Goal: Task Accomplishment & Management: Understand process/instructions

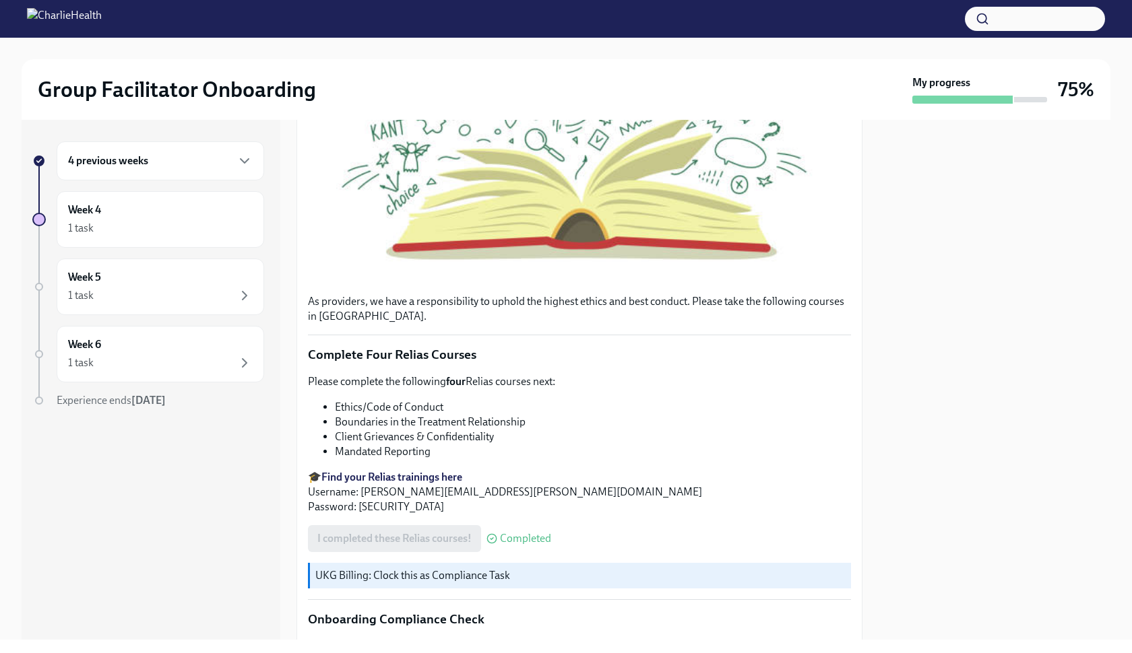
scroll to position [406, 0]
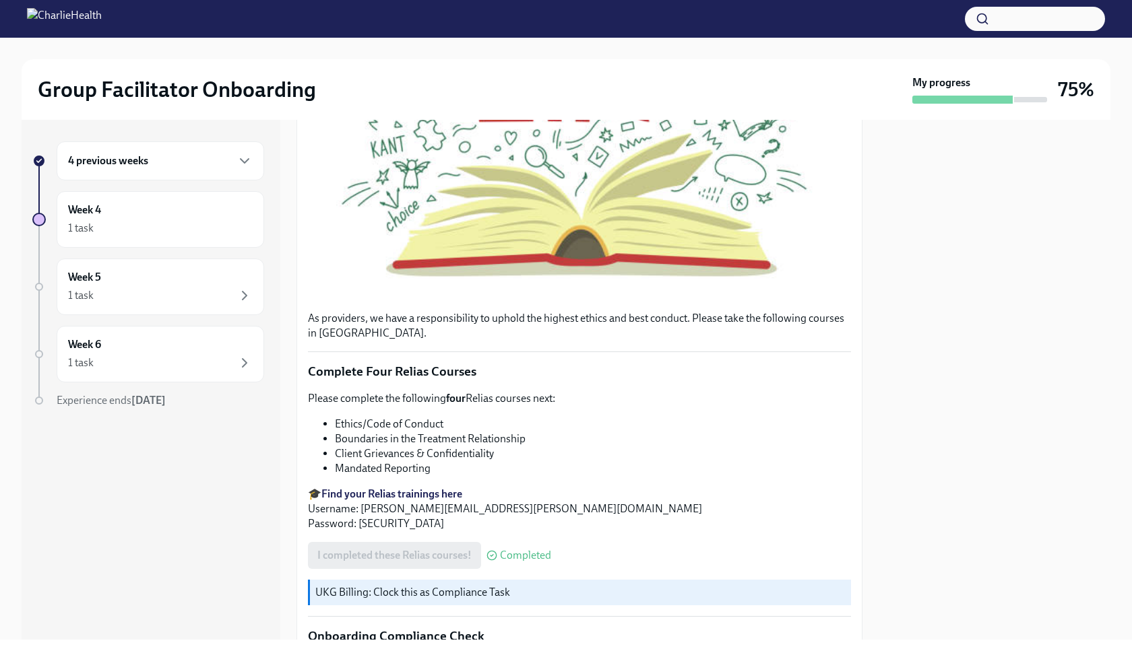
click at [193, 184] on div "4 previous weeks Week 4 1 task Week 5 1 task Week 6 1 task Experience ends [DAT…" at bounding box center [148, 301] width 232 height 321
click at [197, 171] on div "4 previous weeks" at bounding box center [160, 160] width 207 height 39
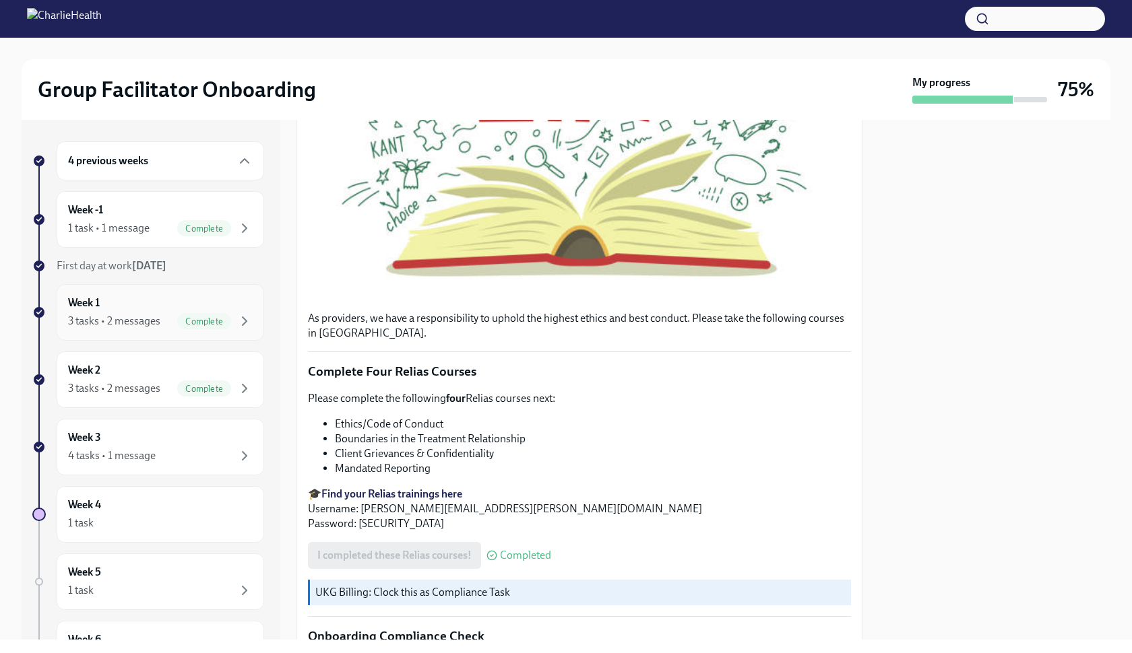
click at [170, 301] on div "Week 1 3 tasks • 2 messages Complete" at bounding box center [160, 313] width 185 height 34
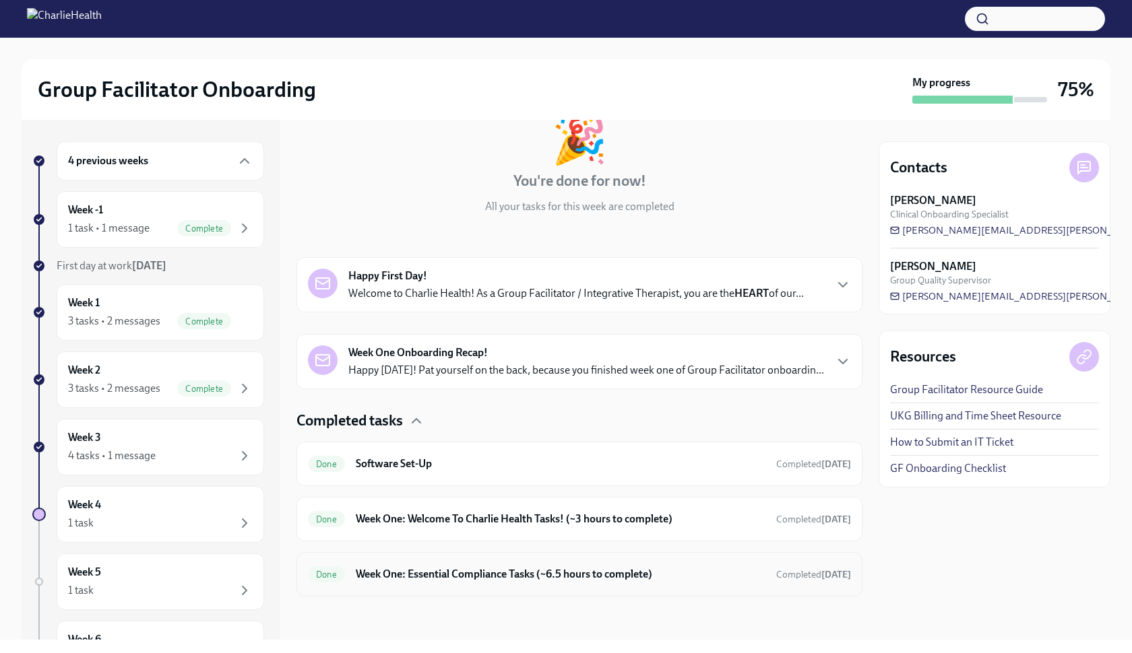
click at [465, 594] on div "Done Week One: Essential Compliance Tasks (~6.5 hours to complete) Completed [D…" at bounding box center [579, 574] width 566 height 44
click at [455, 575] on h6 "Week One: Essential Compliance Tasks (~6.5 hours to complete)" at bounding box center [560, 574] width 409 height 15
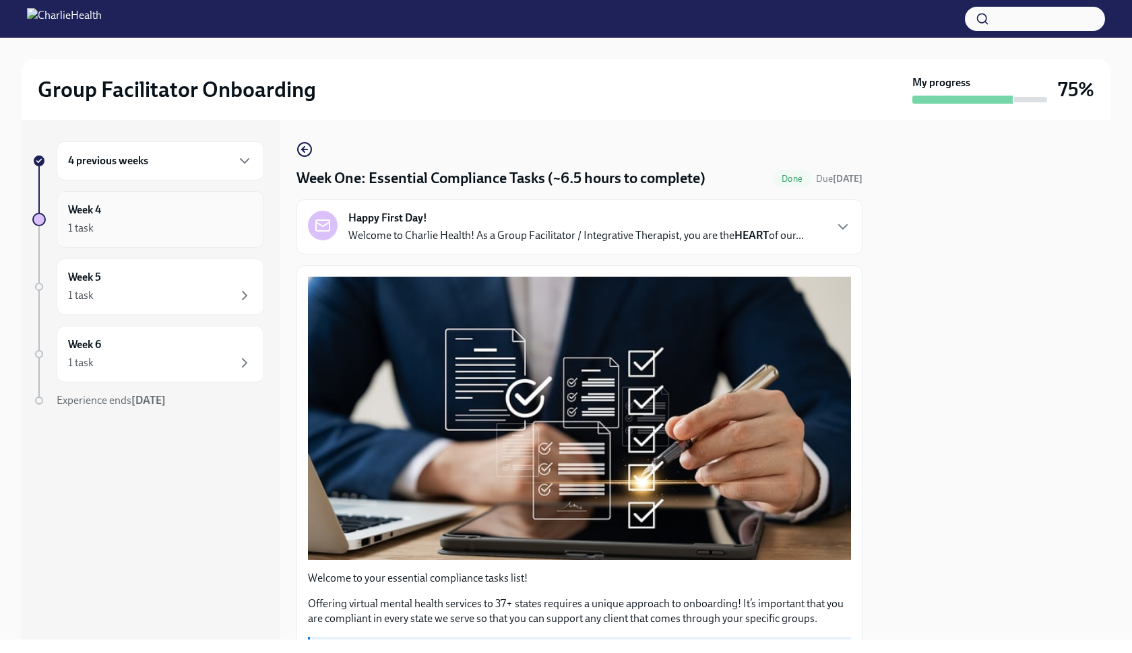
click at [139, 197] on div "Week 4 1 task" at bounding box center [160, 219] width 207 height 57
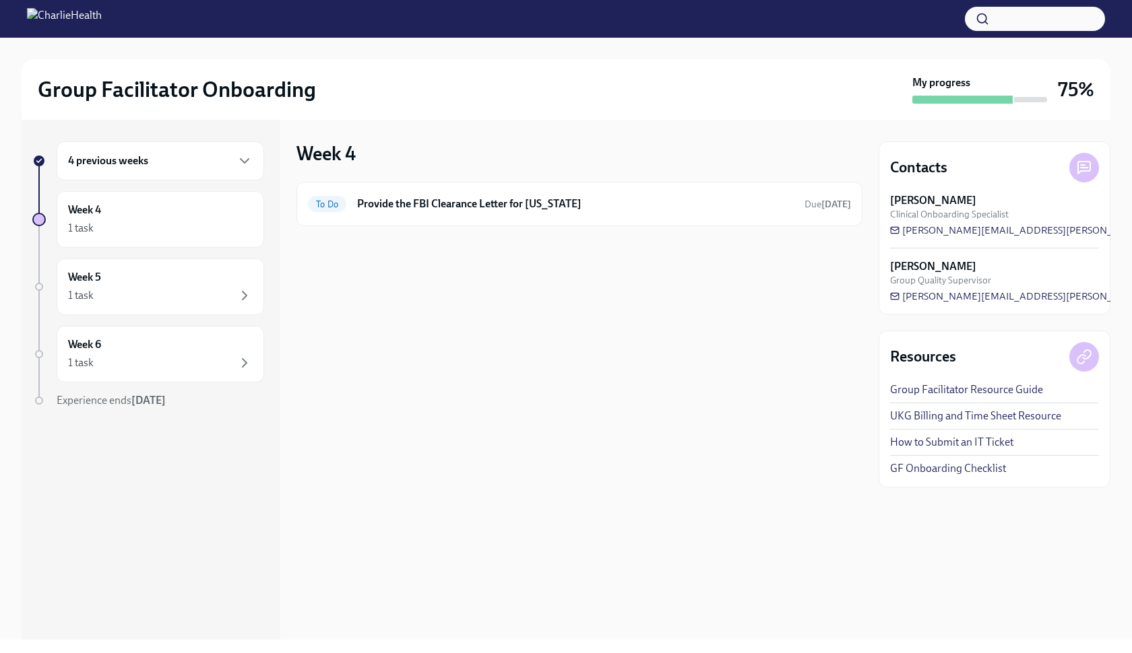
click at [144, 178] on div "4 previous weeks" at bounding box center [160, 160] width 207 height 39
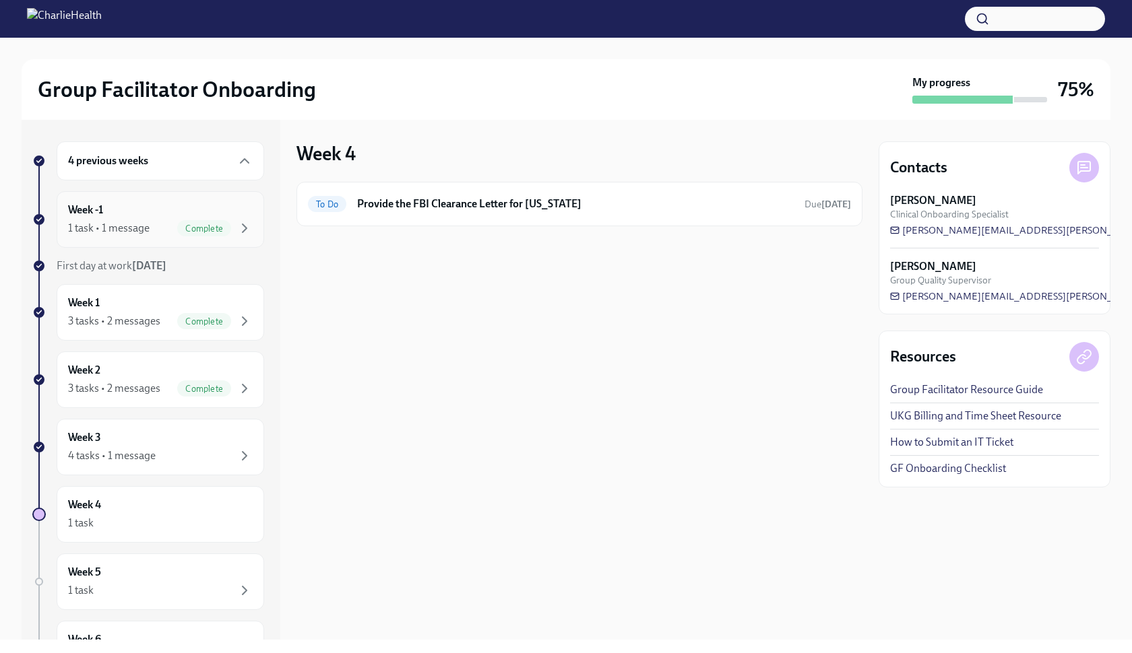
click at [147, 238] on div "Week -1 1 task • 1 message Complete" at bounding box center [160, 219] width 207 height 57
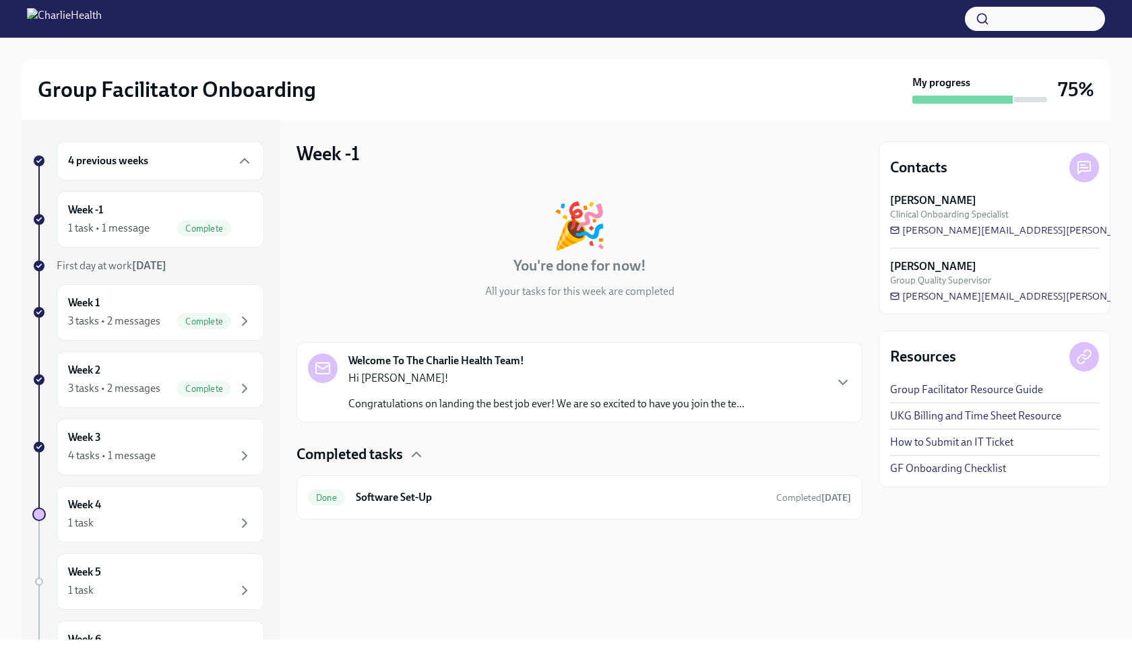
click at [466, 362] on strong "Welcome To The Charlie Health Team!" at bounding box center [436, 361] width 176 height 15
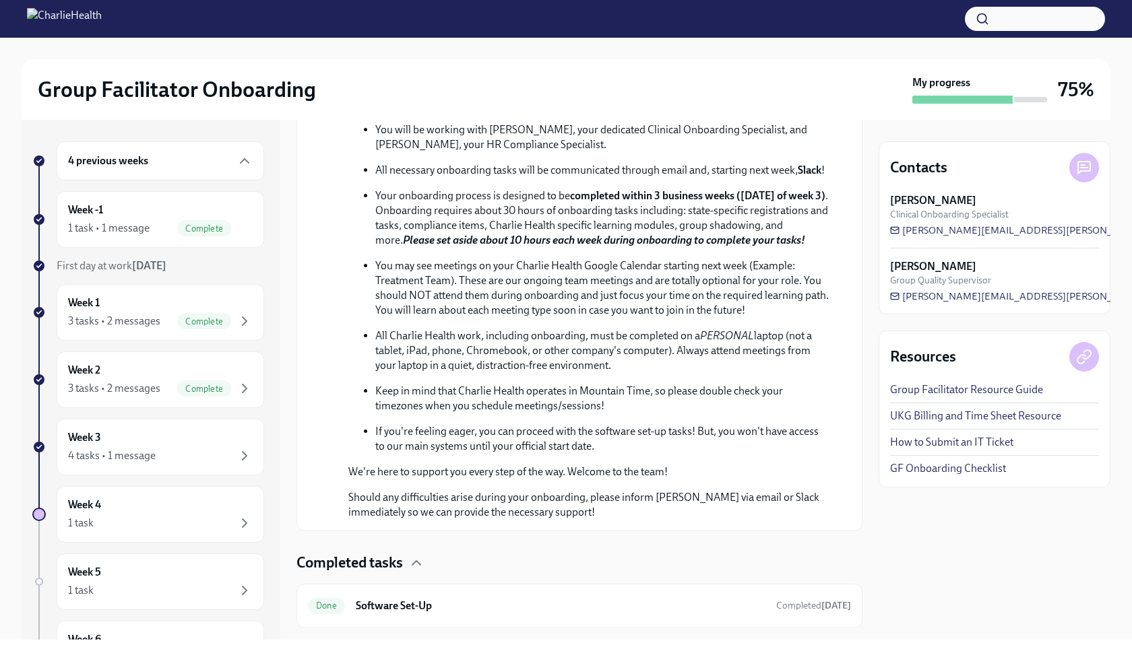
scroll to position [405, 0]
click at [171, 233] on div "1 task • 1 message Complete" at bounding box center [160, 228] width 185 height 16
click at [189, 306] on div "Week 1 3 tasks • 2 messages Complete" at bounding box center [160, 313] width 185 height 34
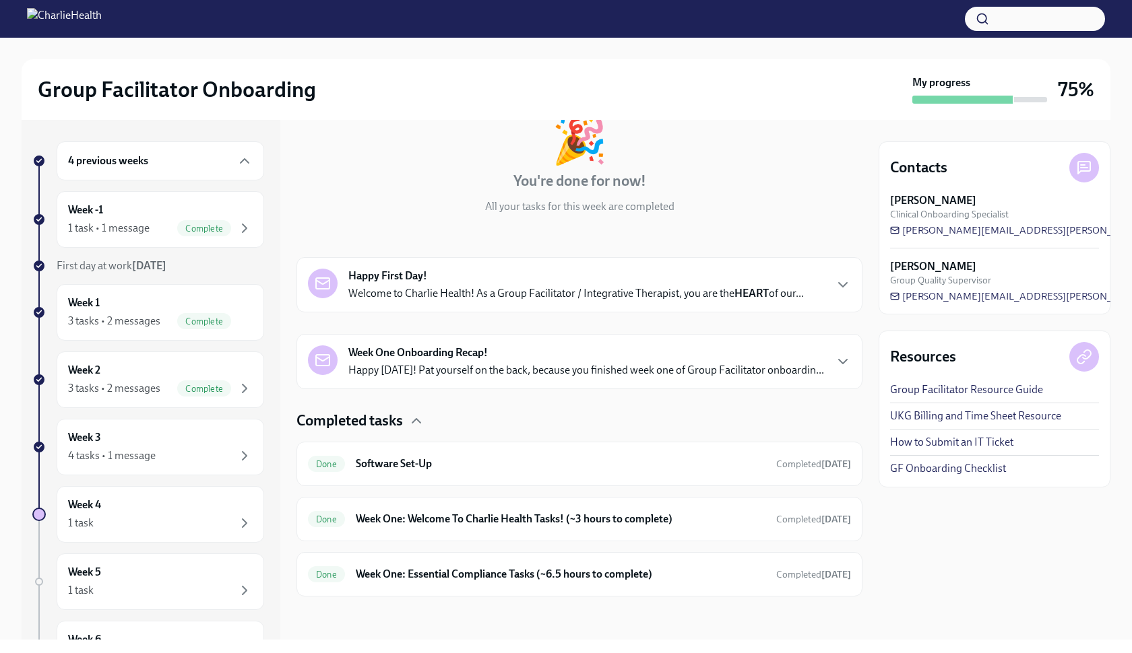
click at [586, 381] on div "Week One Onboarding Recap! Happy [DATE]! Pat yourself on the back, because you …" at bounding box center [579, 361] width 566 height 55
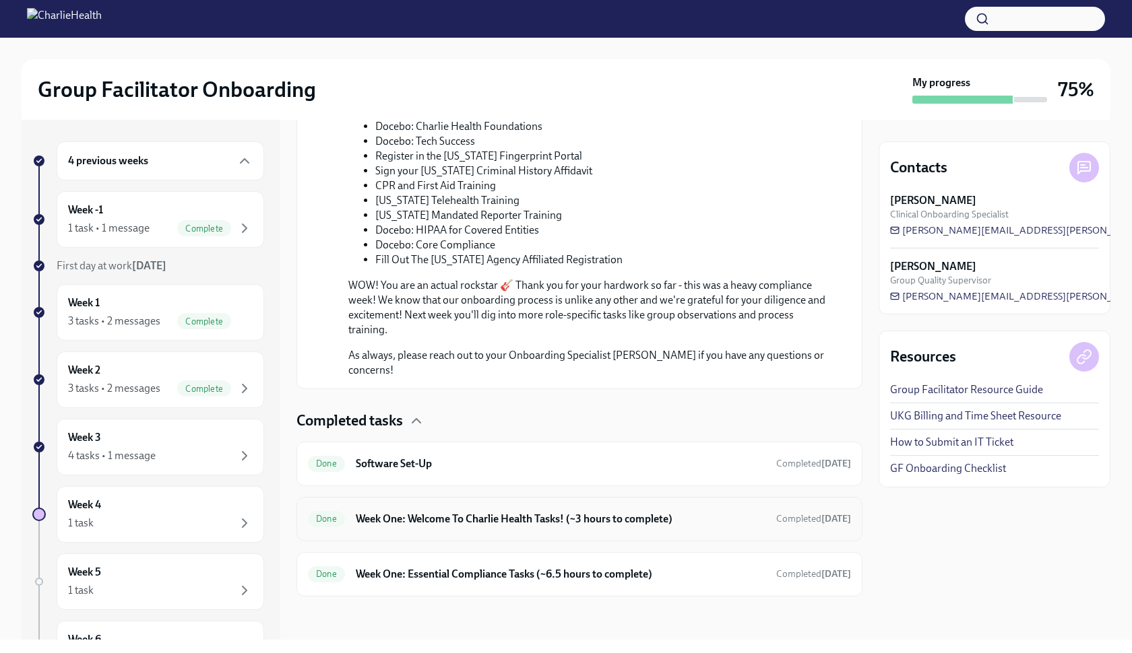
click at [530, 533] on div "Done Week One: Welcome To Charlie Health Tasks! (~3 hours to complete) Complete…" at bounding box center [579, 519] width 566 height 44
click at [520, 517] on h6 "Week One: Welcome To Charlie Health Tasks! (~3 hours to complete)" at bounding box center [560, 519] width 409 height 15
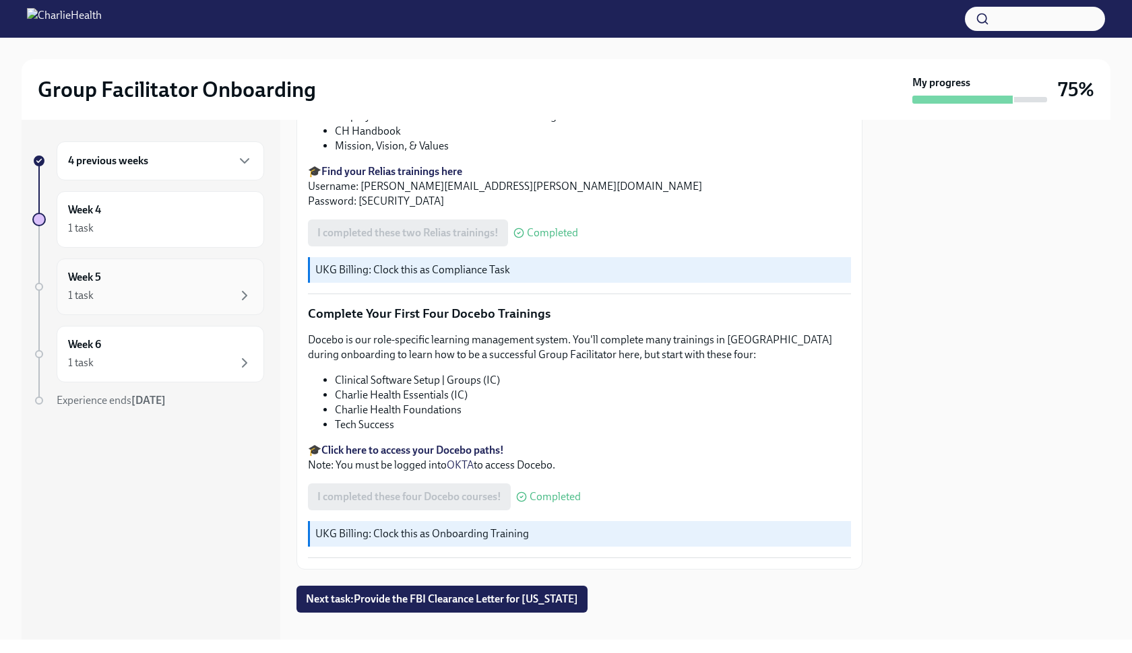
click at [158, 271] on div "Week 5 1 task" at bounding box center [160, 287] width 185 height 34
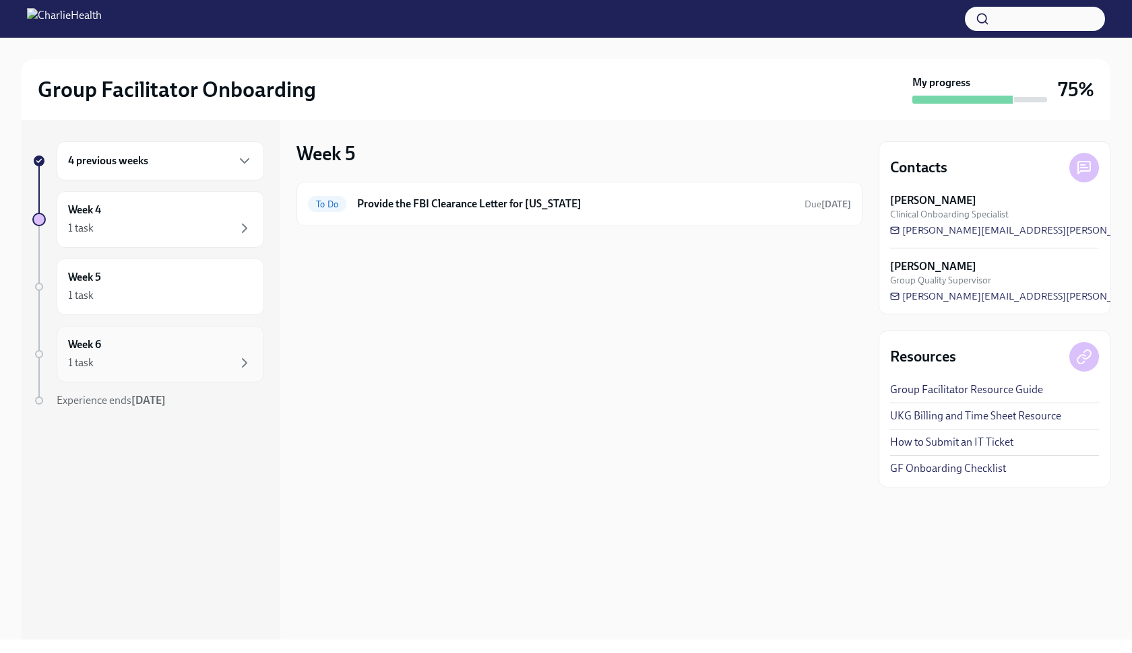
click at [172, 335] on div "Week 6 1 task" at bounding box center [160, 354] width 207 height 57
click at [183, 228] on div "1 task" at bounding box center [160, 228] width 185 height 16
click at [977, 228] on span "[PERSON_NAME][EMAIL_ADDRESS][PERSON_NAME][DOMAIN_NAME]" at bounding box center [1058, 230] width 336 height 13
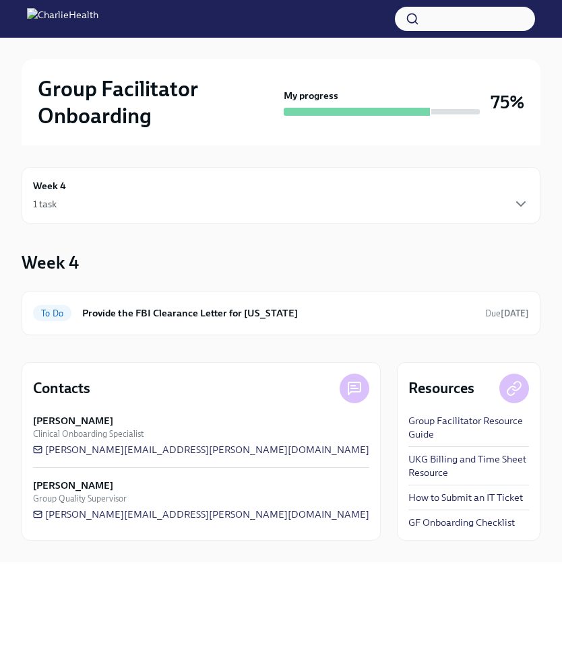
click at [408, 516] on link "GF Onboarding Checklist" at bounding box center [461, 522] width 106 height 13
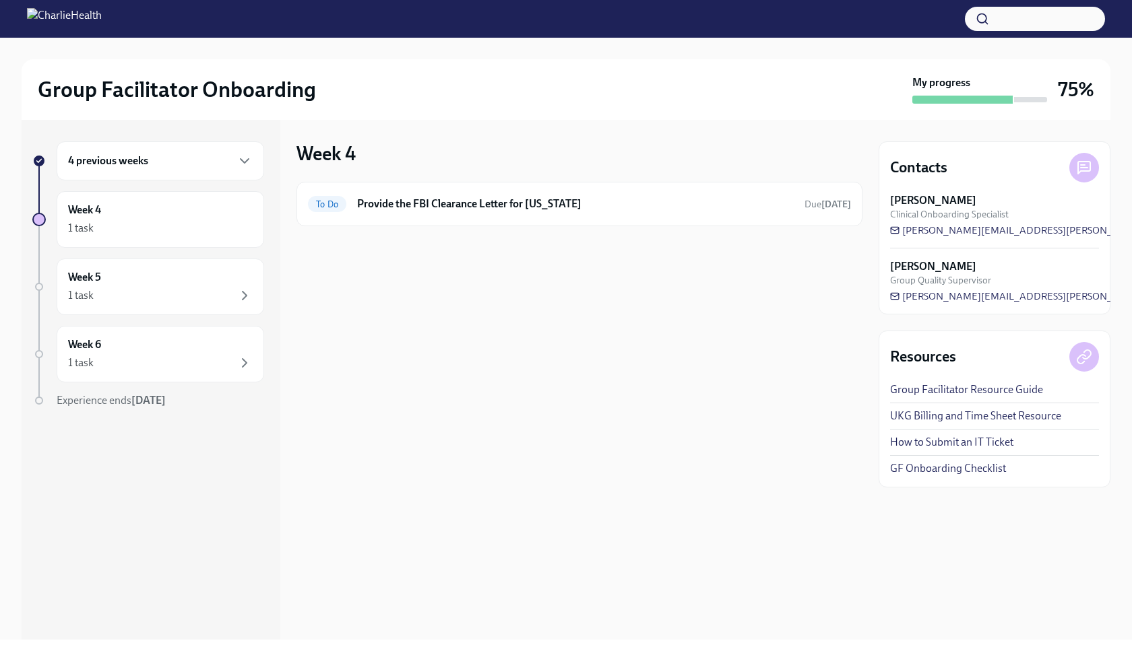
click at [1080, 168] on icon at bounding box center [1084, 168] width 16 height 16
click at [149, 174] on div "4 previous weeks" at bounding box center [160, 160] width 207 height 39
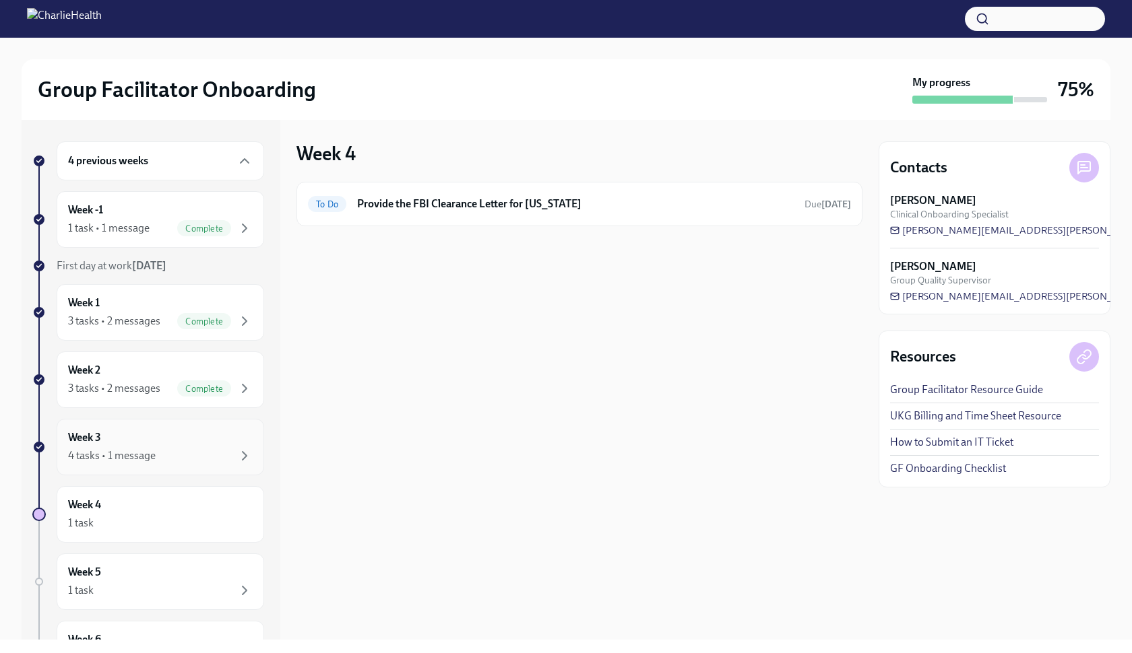
click at [111, 469] on div "Week 3 4 tasks • 1 message" at bounding box center [160, 447] width 207 height 57
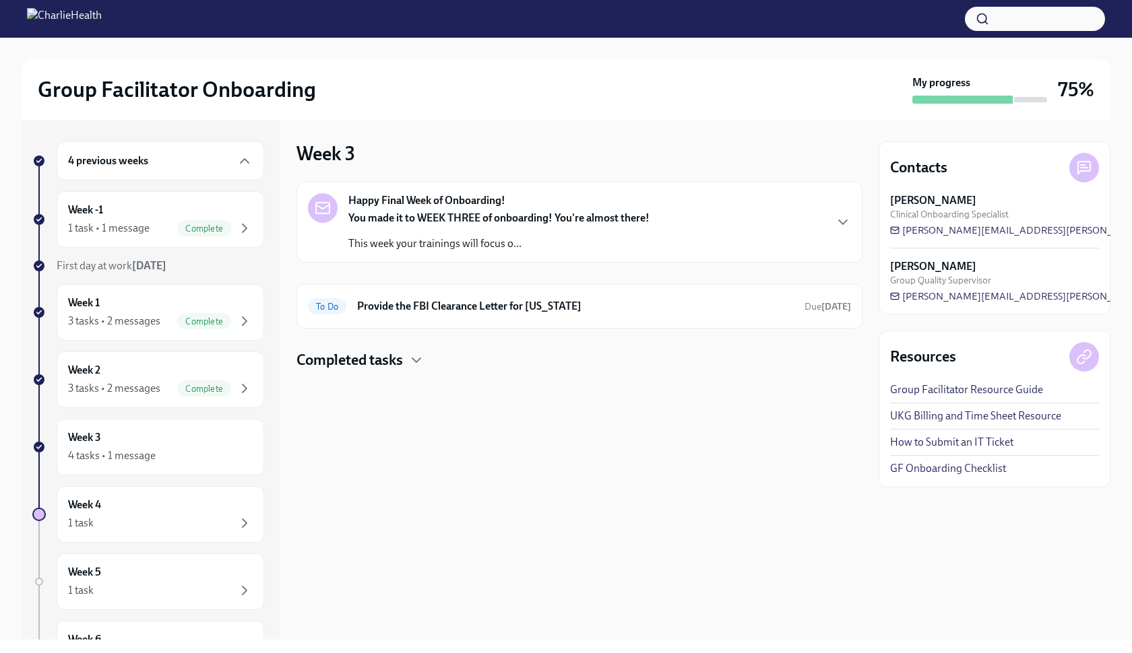
click at [452, 236] on p "This week your trainings will focus o..." at bounding box center [498, 243] width 301 height 15
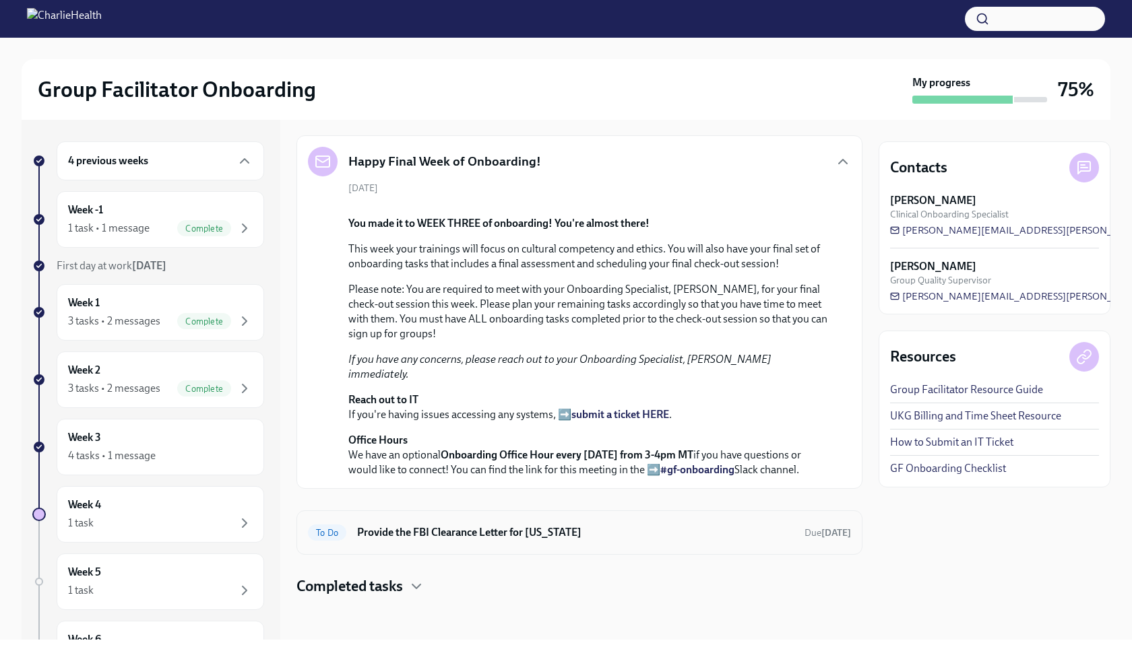
click at [542, 546] on div "To Do Provide the FBI Clearance Letter for [US_STATE] Due [DATE]" at bounding box center [579, 533] width 566 height 44
click at [517, 471] on p "Office Hours We have an optional Onboarding Office Hour every [DATE] from 3-4pm…" at bounding box center [588, 455] width 481 height 44
click at [197, 407] on div "Week 2 3 tasks • 2 messages Complete" at bounding box center [160, 380] width 207 height 57
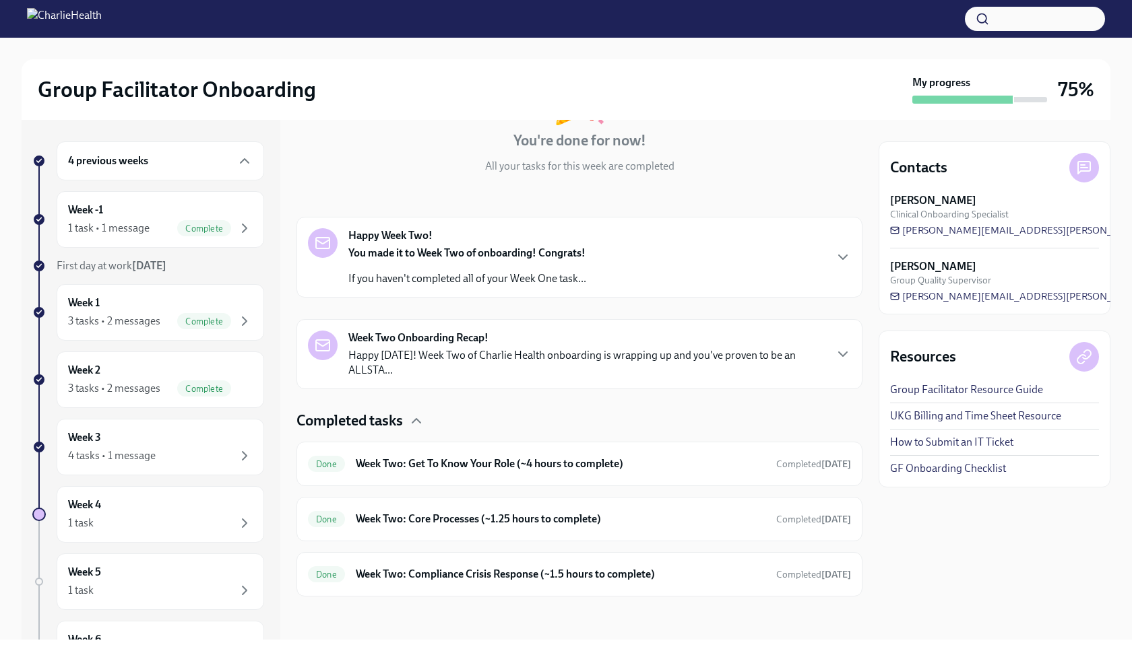
click at [512, 358] on p "Happy [DATE]! Week Two of Charlie Health onboarding is wrapping up and you've p…" at bounding box center [586, 363] width 476 height 30
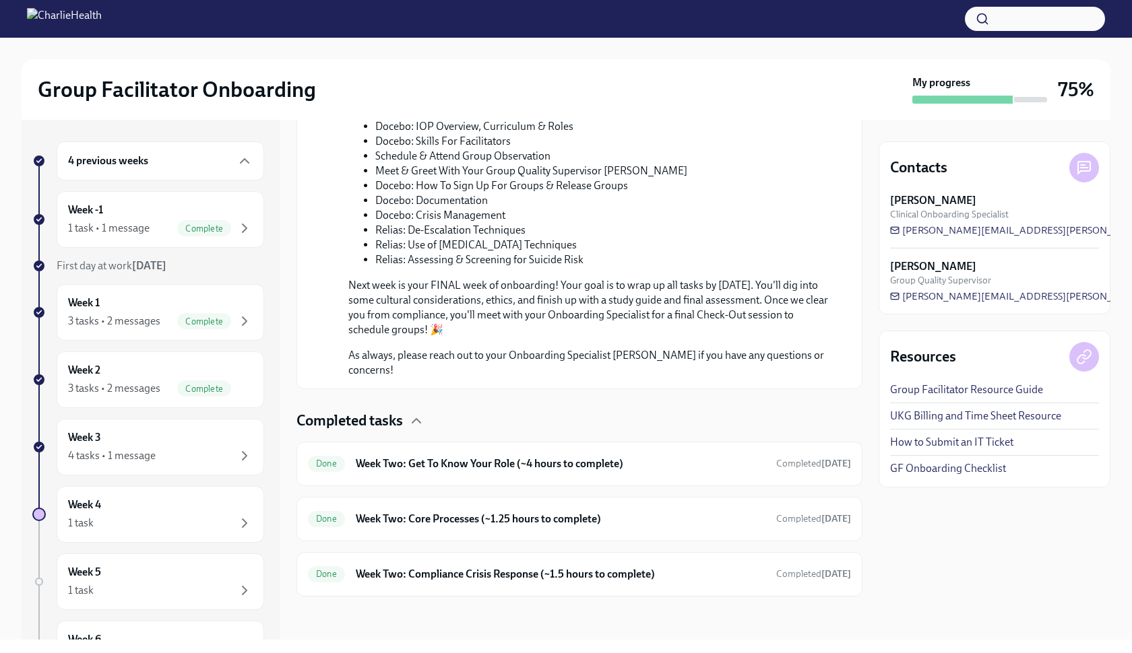
scroll to position [773, 0]
click at [503, 460] on h6 "Week Two: Get To Know Your Role (~4 hours to complete)" at bounding box center [560, 464] width 409 height 15
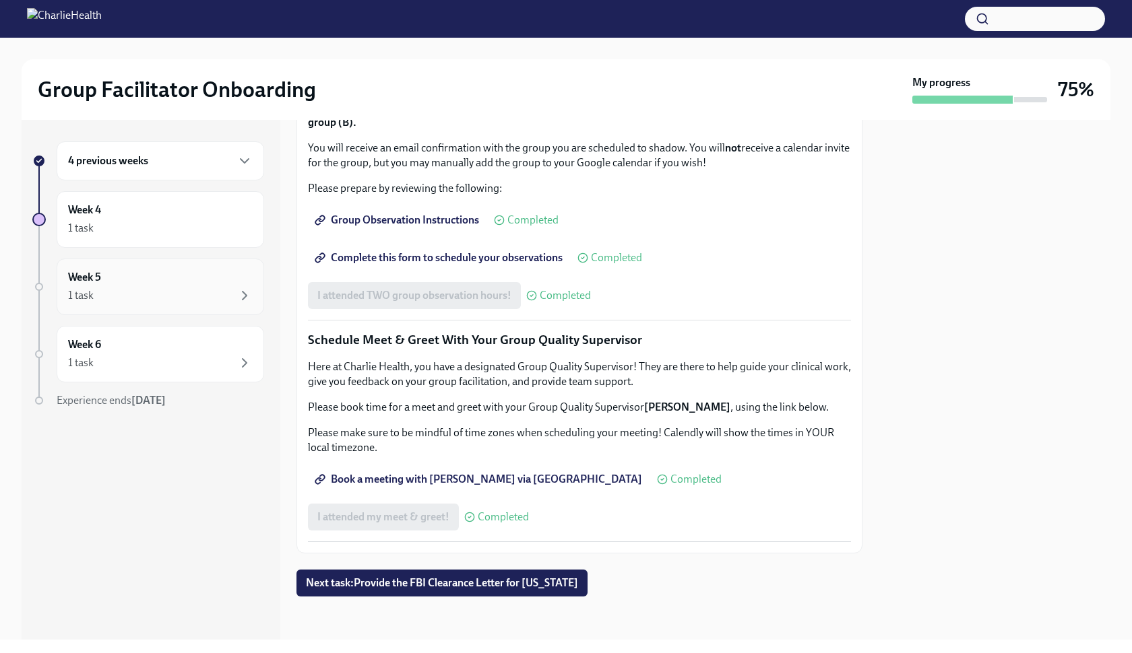
click at [183, 296] on div "1 task" at bounding box center [160, 296] width 185 height 16
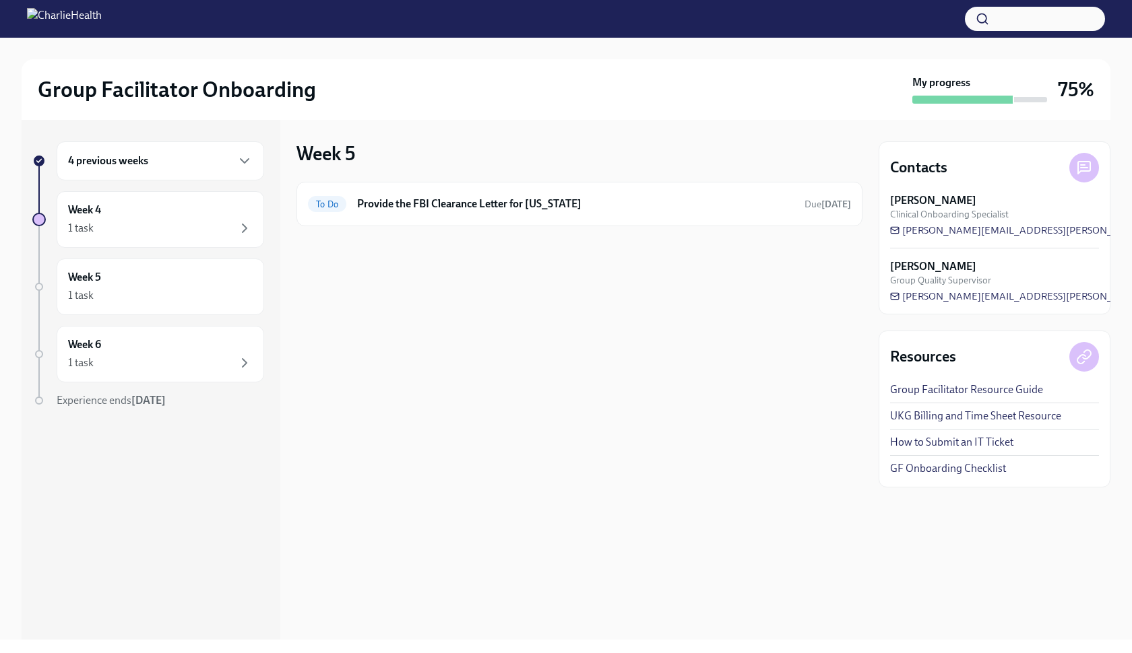
click at [222, 168] on div "4 previous weeks" at bounding box center [160, 160] width 207 height 39
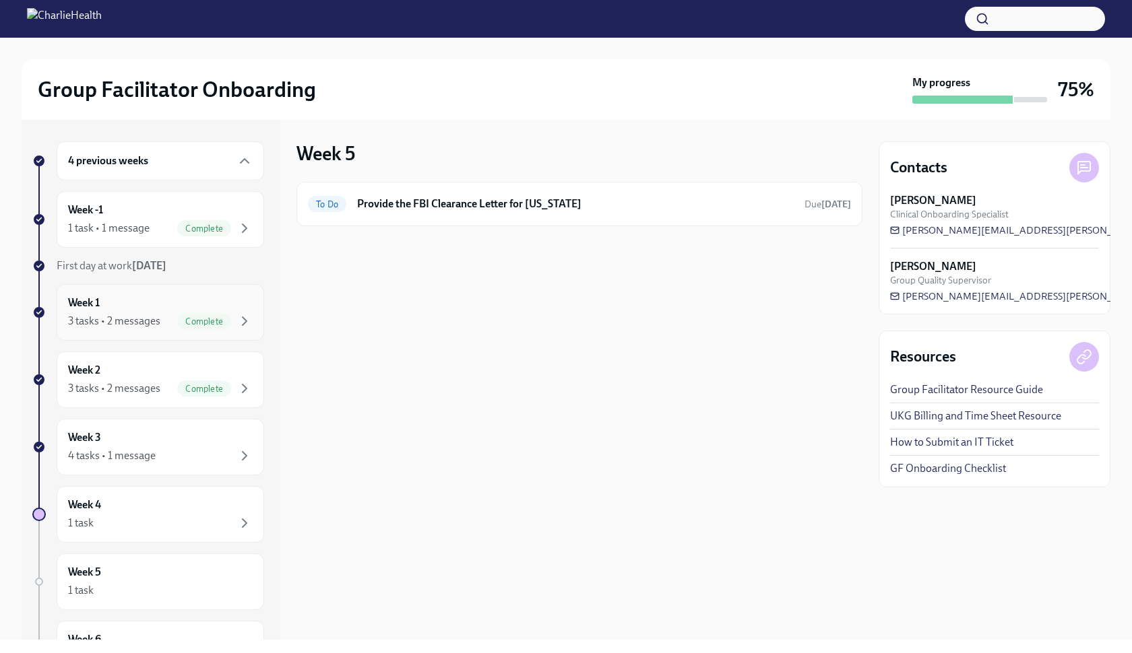
click at [177, 323] on span "Complete" at bounding box center [204, 322] width 54 height 10
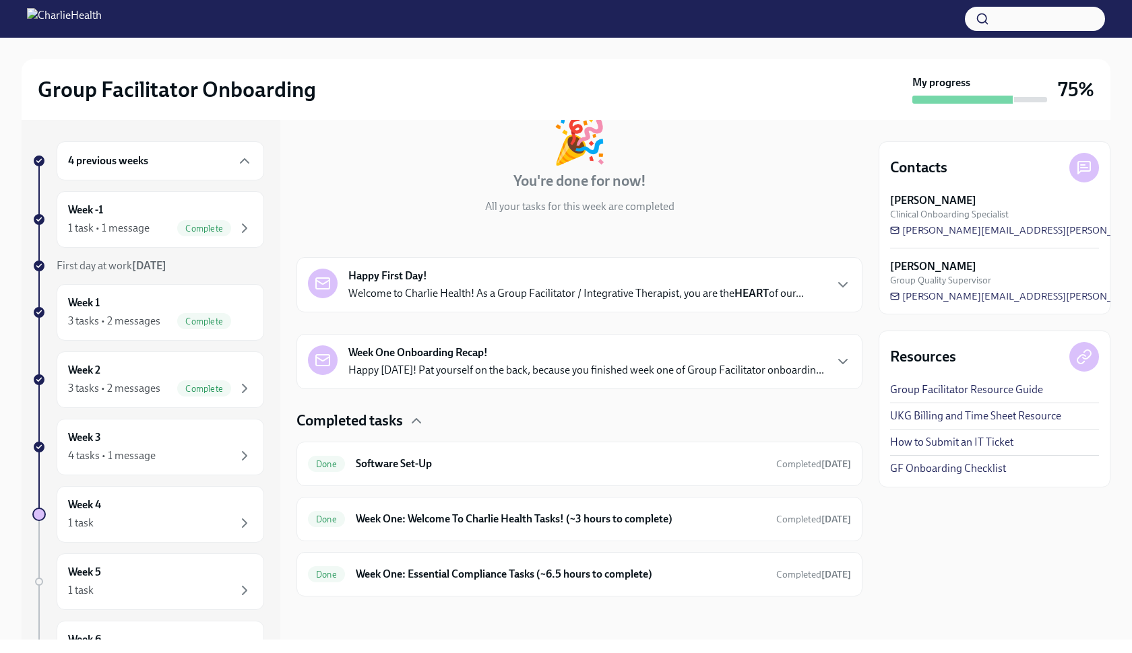
click at [124, 341] on div "4 previous weeks Week -1 1 task • 1 message Complete First day at work [DATE] W…" at bounding box center [148, 449] width 232 height 616
click at [124, 369] on div "Week 2 3 tasks • 2 messages Complete" at bounding box center [160, 380] width 185 height 34
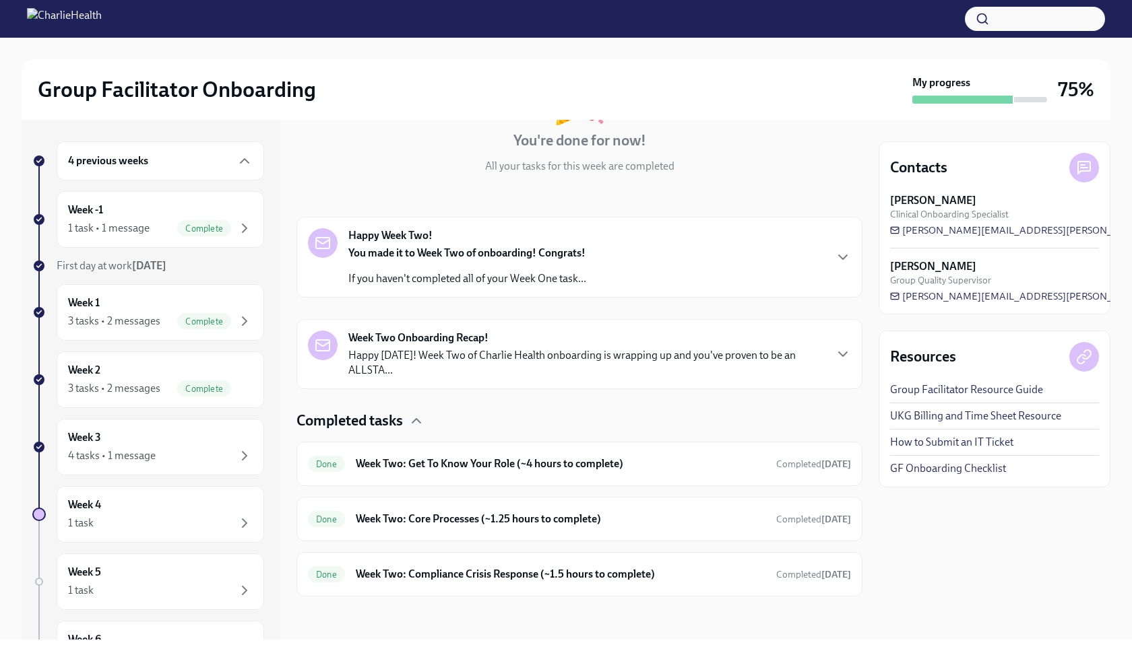
scroll to position [125, 0]
click at [424, 355] on p "Happy [DATE]! Week Two of Charlie Health onboarding is wrapping up and you've p…" at bounding box center [586, 363] width 476 height 30
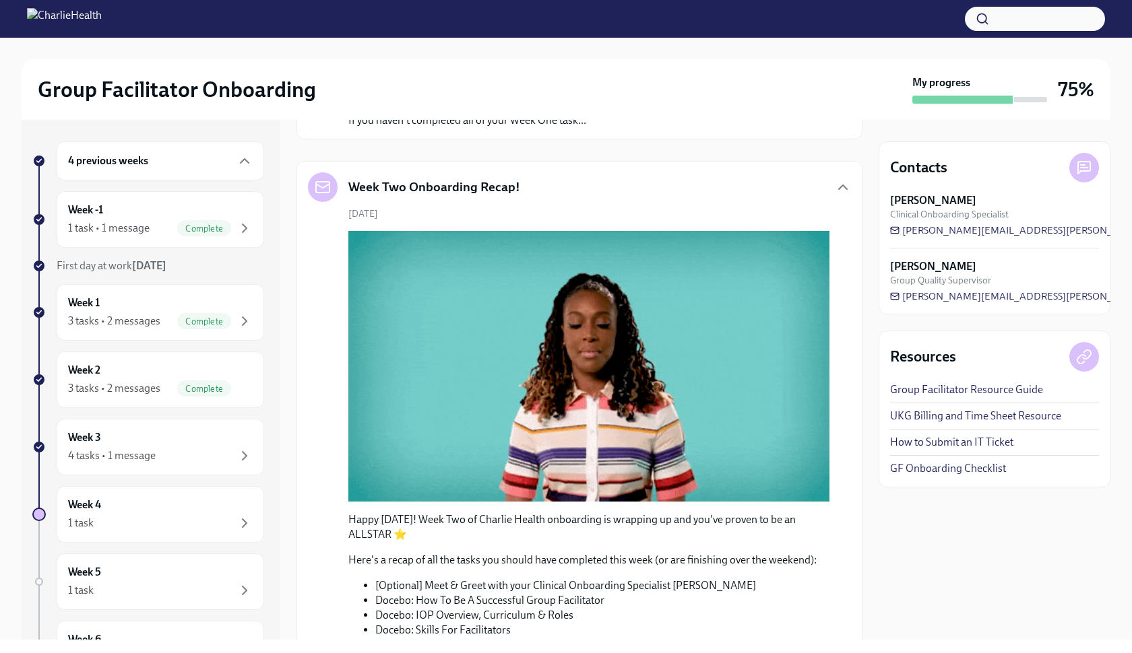
scroll to position [224, 0]
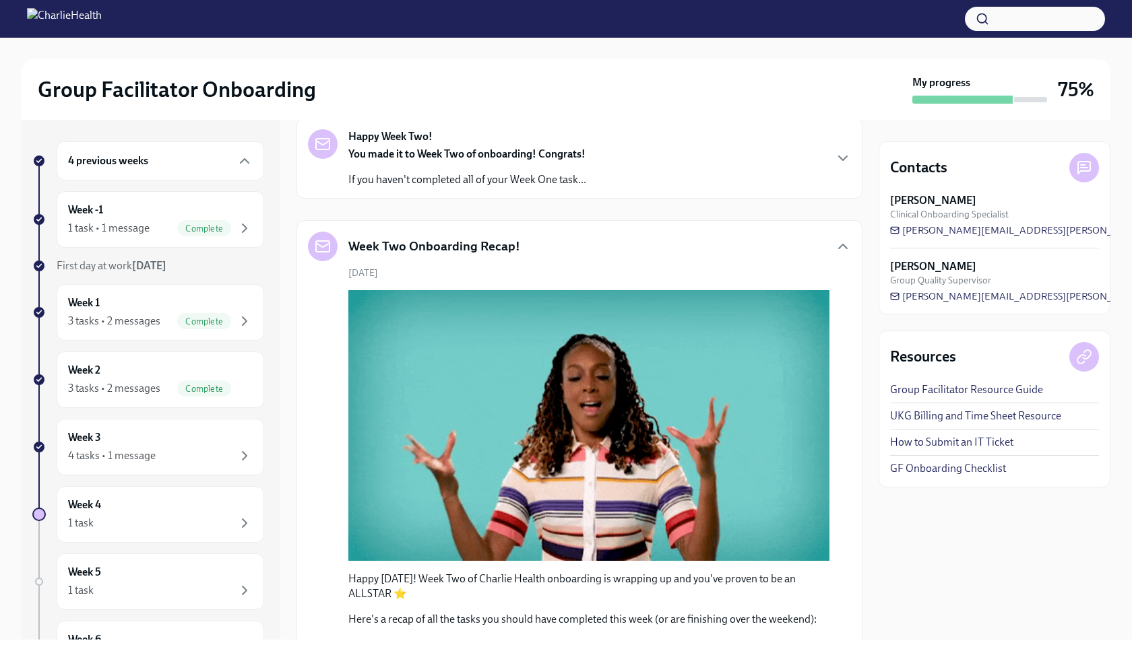
click at [552, 172] on div "You made it to Week Two of onboarding! Congrats! If you haven't completed all o…" at bounding box center [467, 167] width 238 height 40
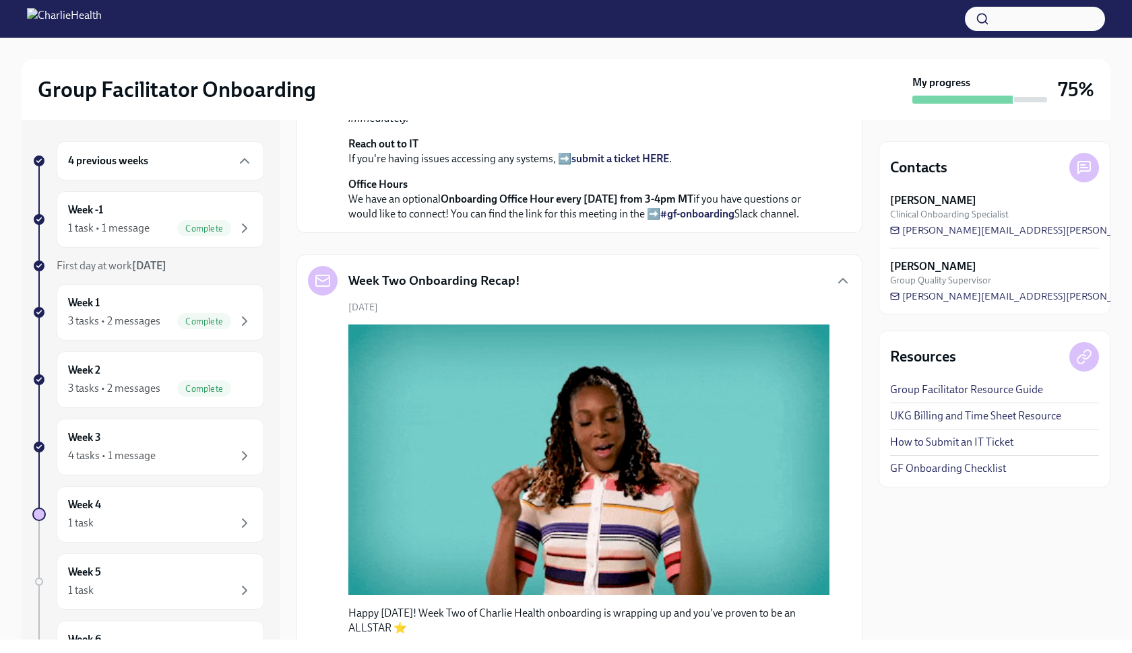
scroll to position [453, 0]
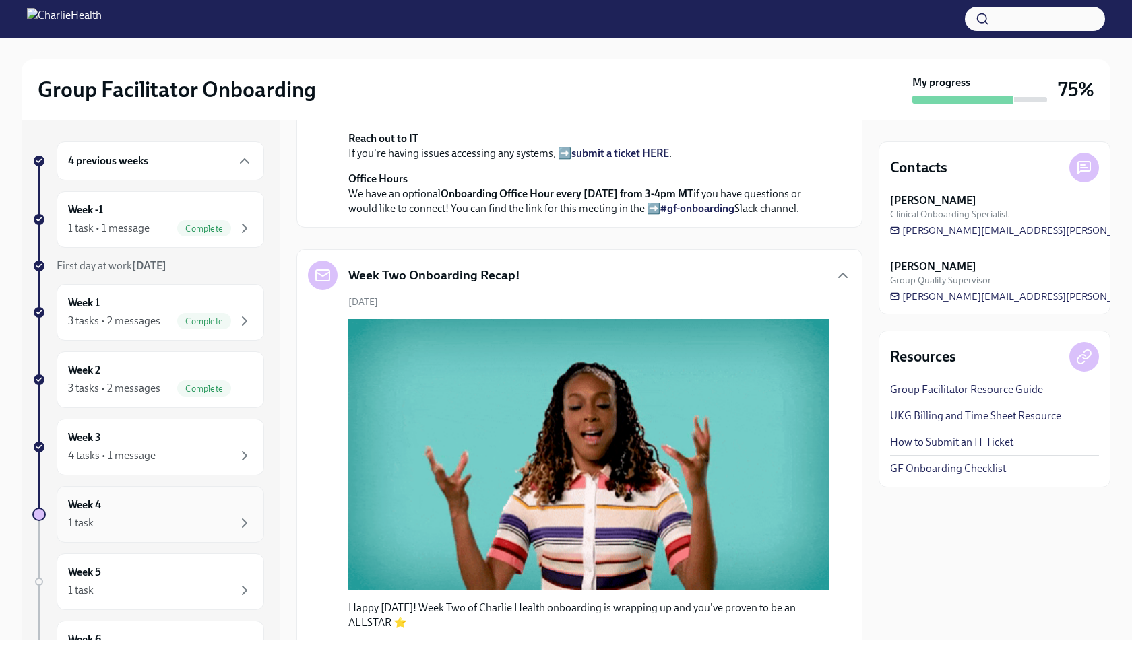
click at [143, 509] on div "Week 4 1 task" at bounding box center [160, 515] width 185 height 34
